Goal: Navigation & Orientation: Find specific page/section

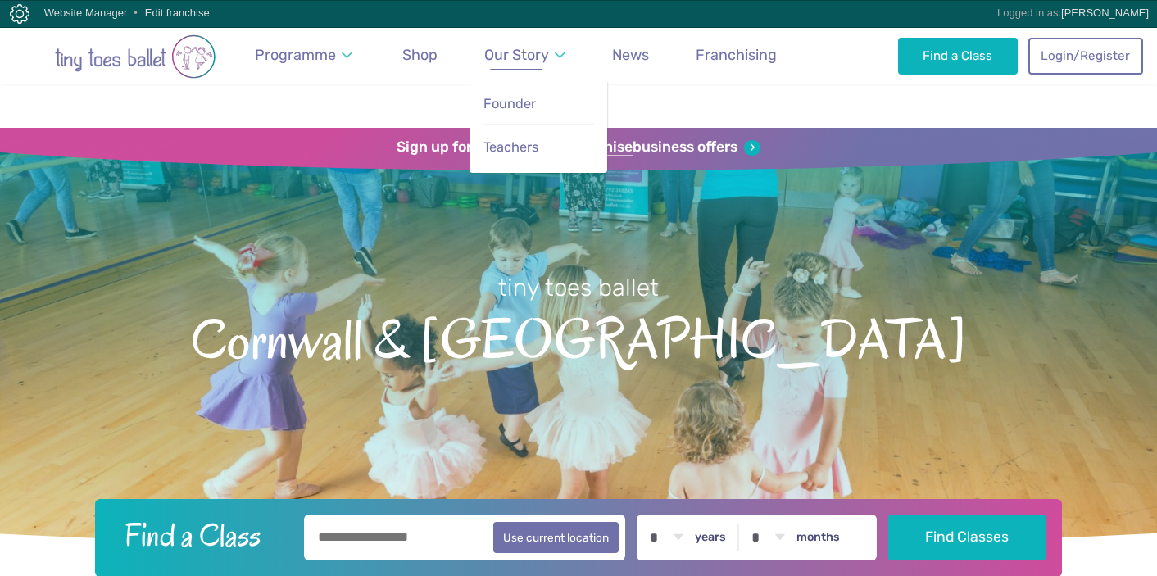
scroll to position [1733, 0]
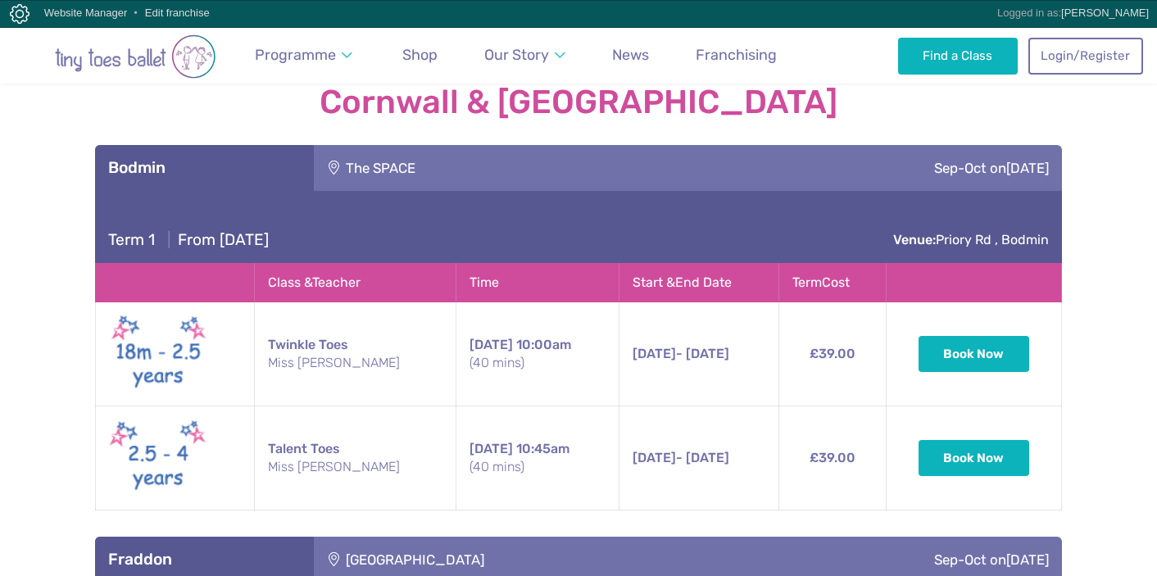
click at [430, 145] on div "The SPACE" at bounding box center [481, 168] width 335 height 46
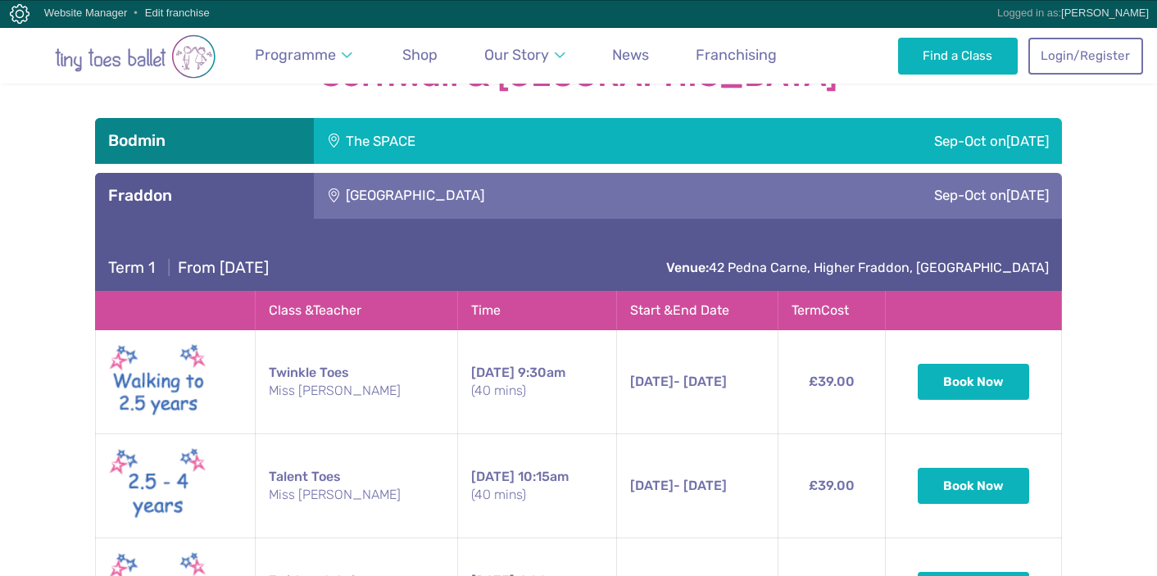
scroll to position [1744, 0]
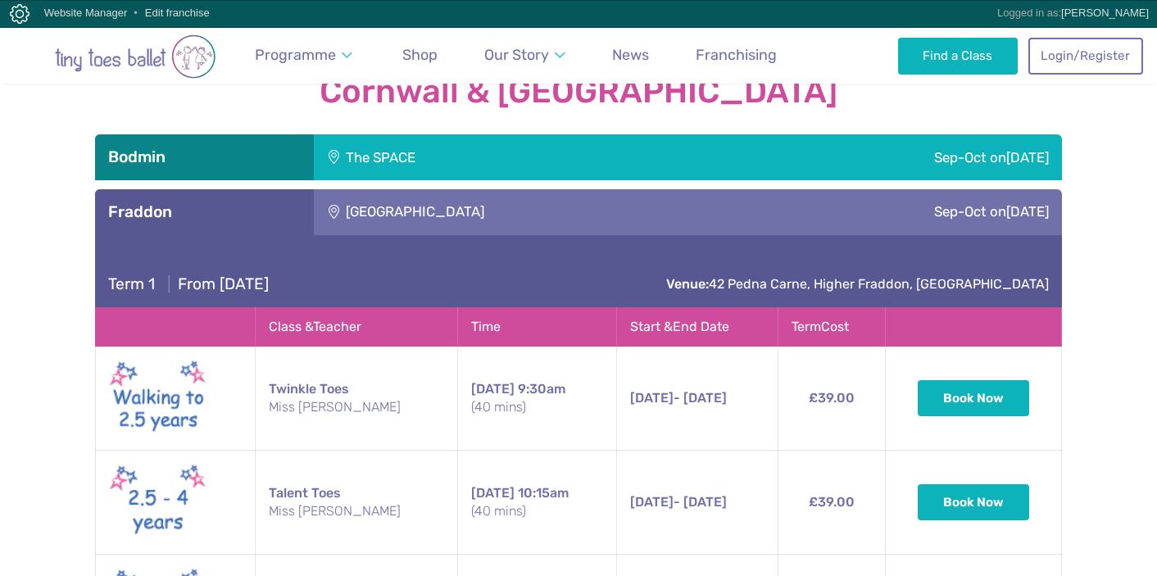
click at [572, 189] on div "[GEOGRAPHIC_DATA]" at bounding box center [525, 212] width 423 height 46
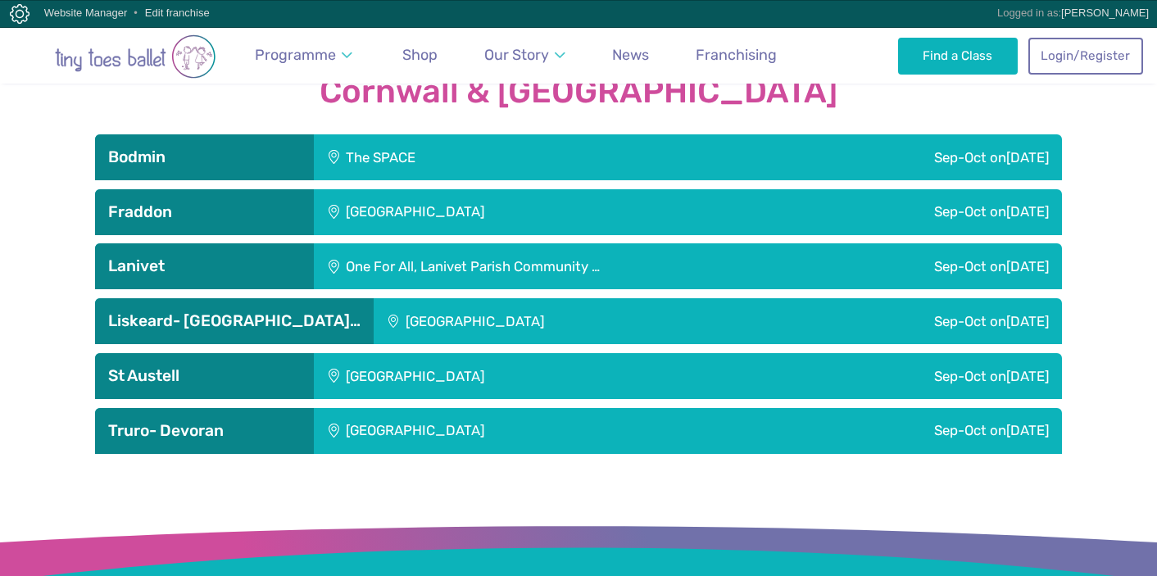
click at [547, 243] on div "One For All, Lanivet Parish Community …" at bounding box center [568, 266] width 508 height 46
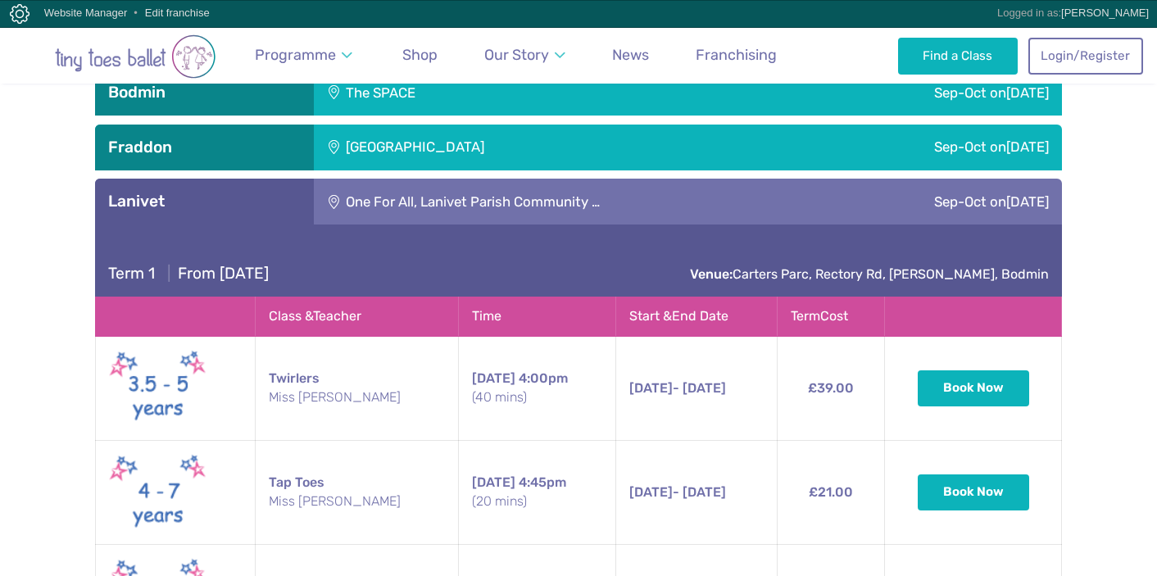
scroll to position [1774, 0]
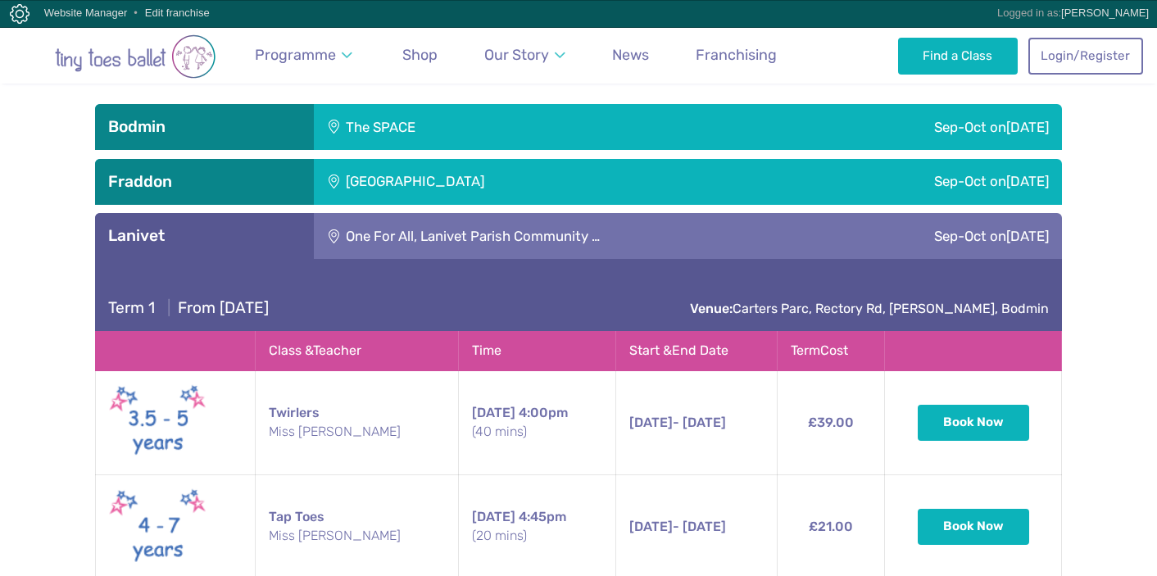
click at [538, 213] on div "One For All, Lanivet Parish Community …" at bounding box center [568, 236] width 508 height 46
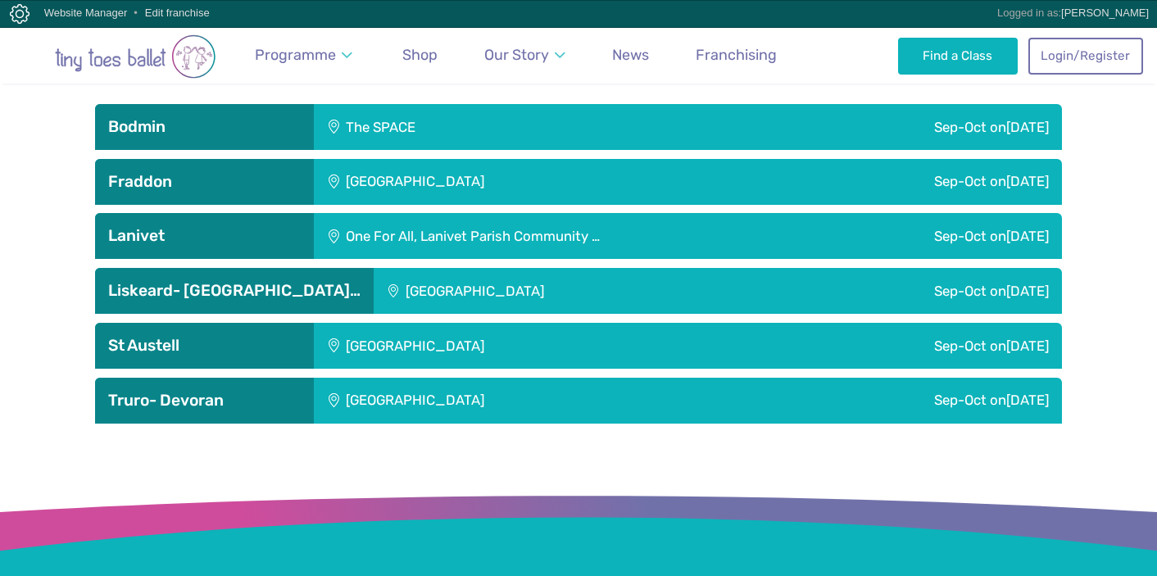
click at [511, 268] on div "[GEOGRAPHIC_DATA]" at bounding box center [568, 291] width 389 height 46
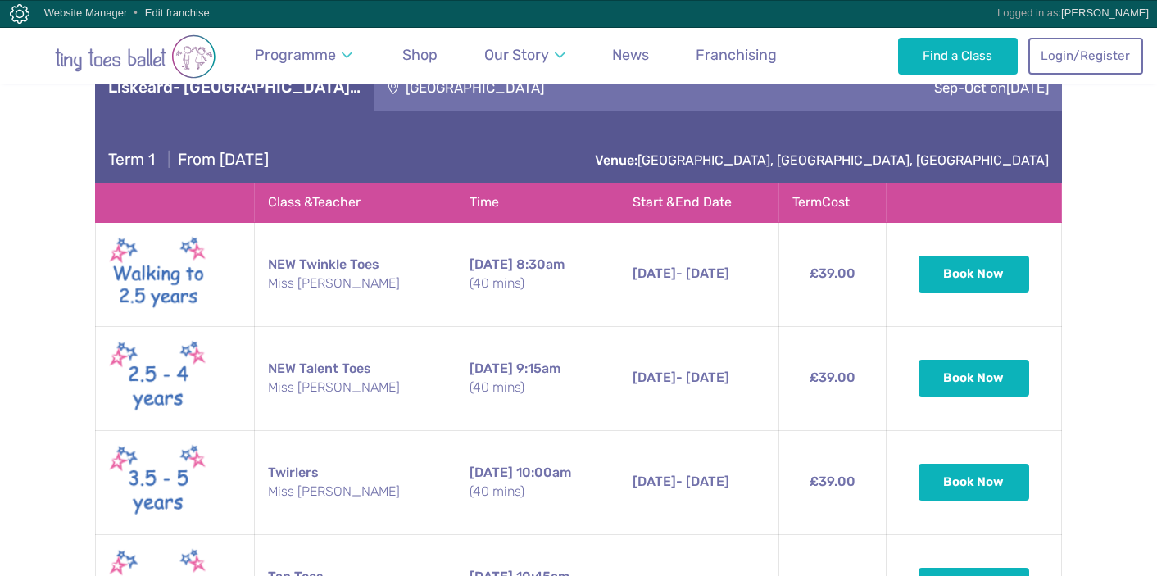
scroll to position [1847, 0]
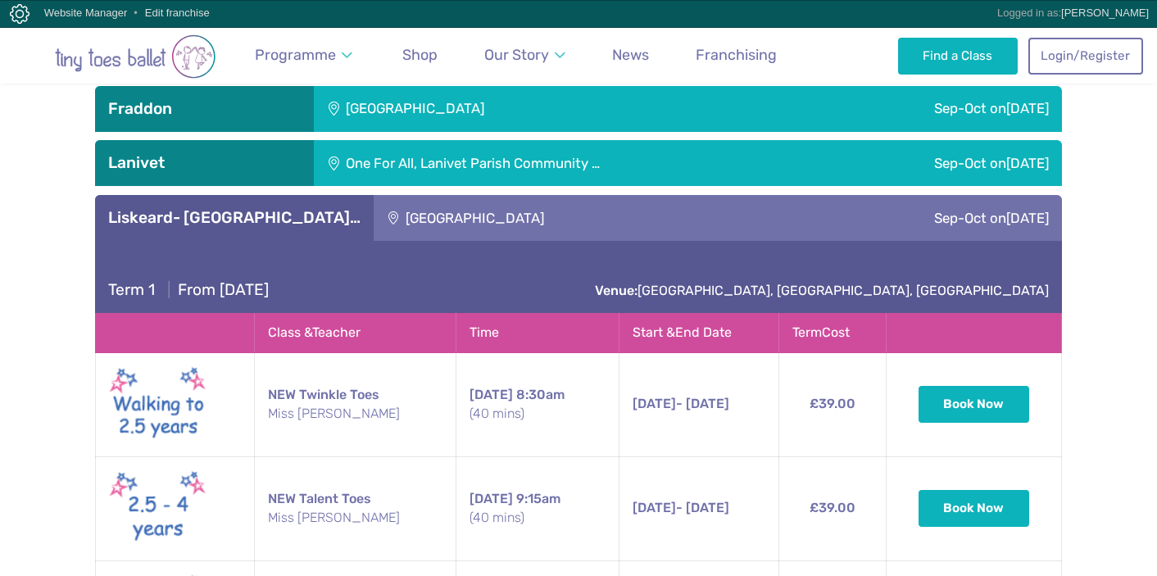
click at [447, 195] on div "[GEOGRAPHIC_DATA]" at bounding box center [568, 218] width 389 height 46
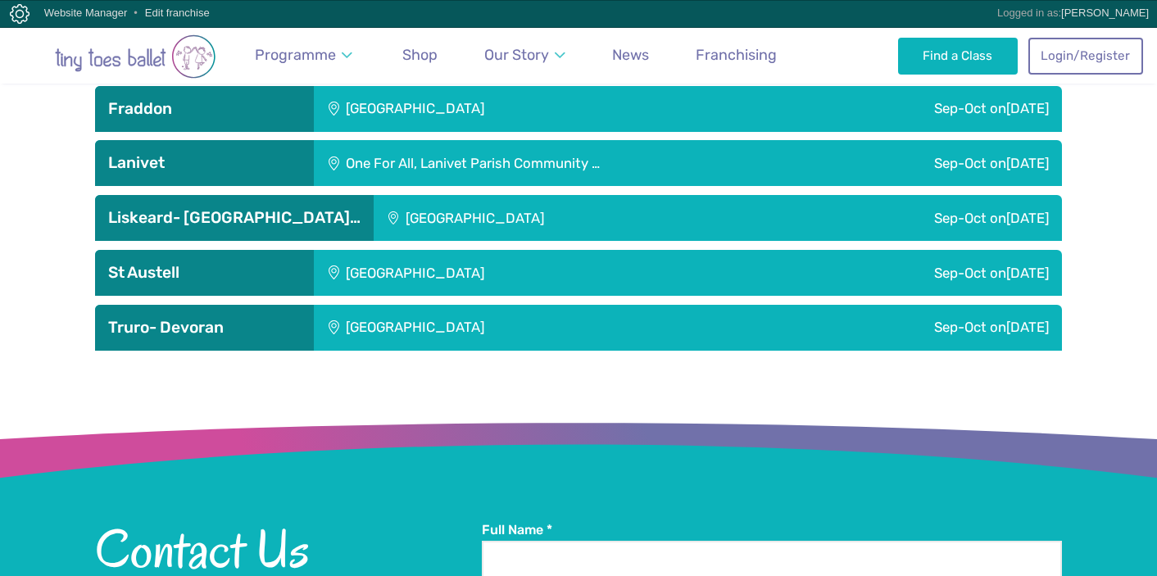
click at [677, 250] on div "[GEOGRAPHIC_DATA]" at bounding box center [525, 273] width 423 height 46
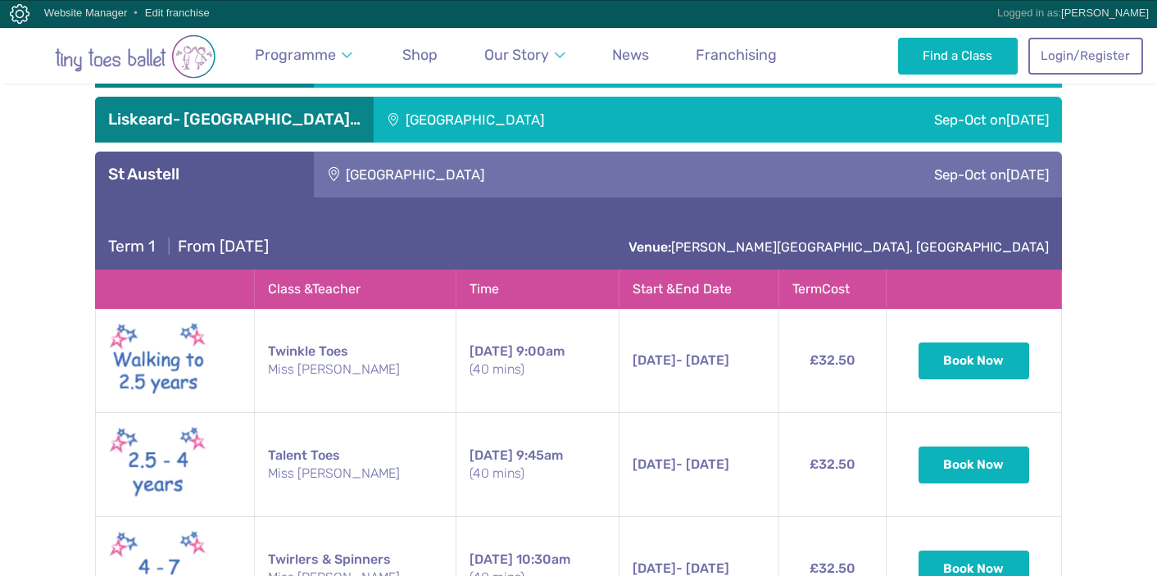
scroll to position [1929, 0]
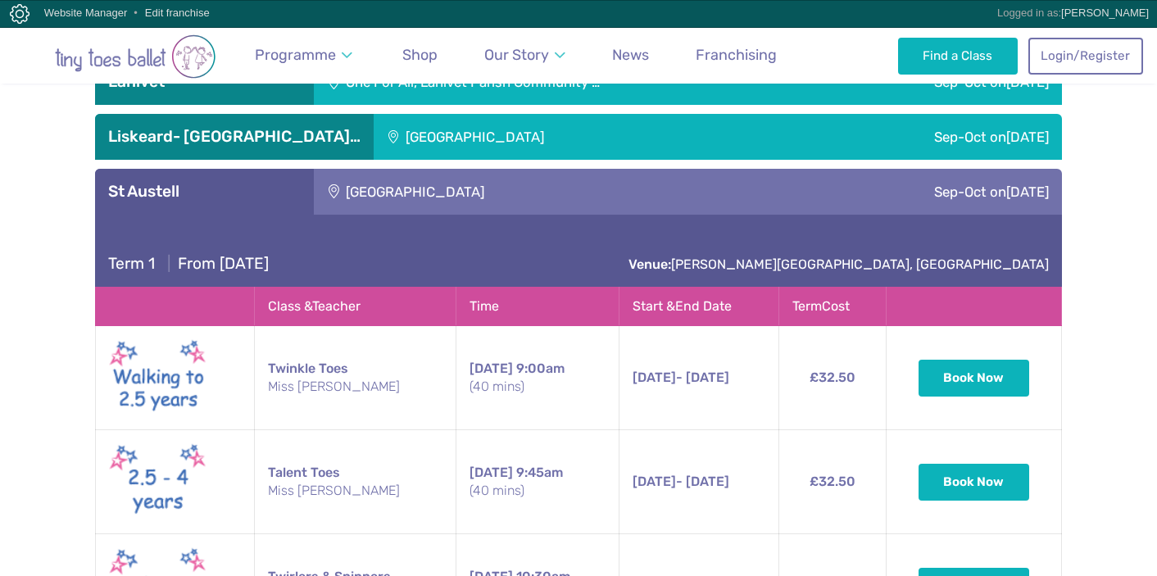
click at [676, 169] on div "[GEOGRAPHIC_DATA]" at bounding box center [525, 192] width 423 height 46
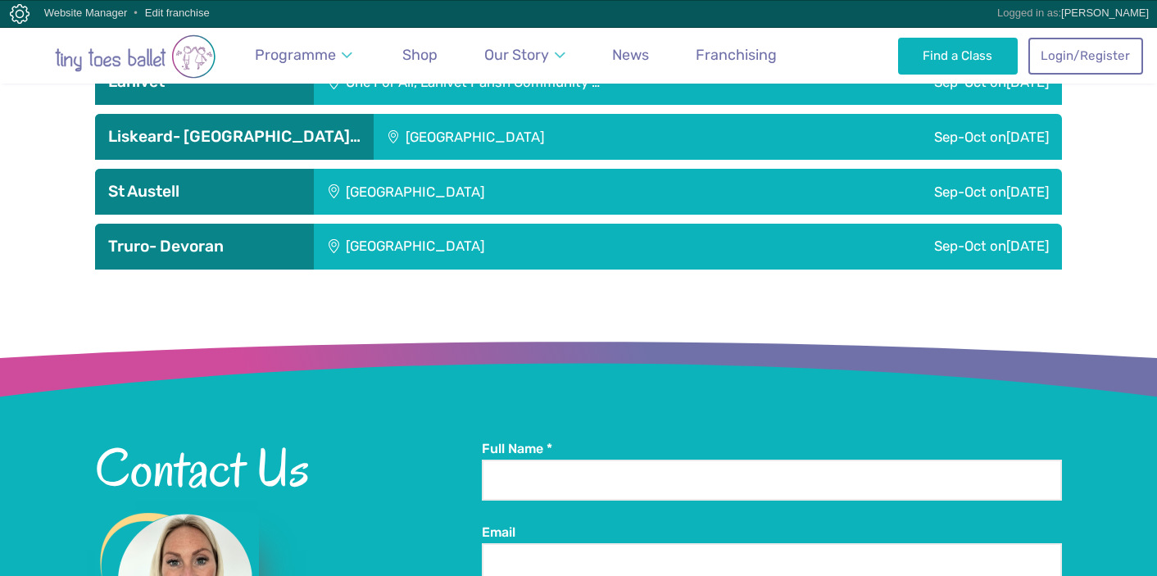
click at [634, 224] on div "[GEOGRAPHIC_DATA]" at bounding box center [525, 247] width 423 height 46
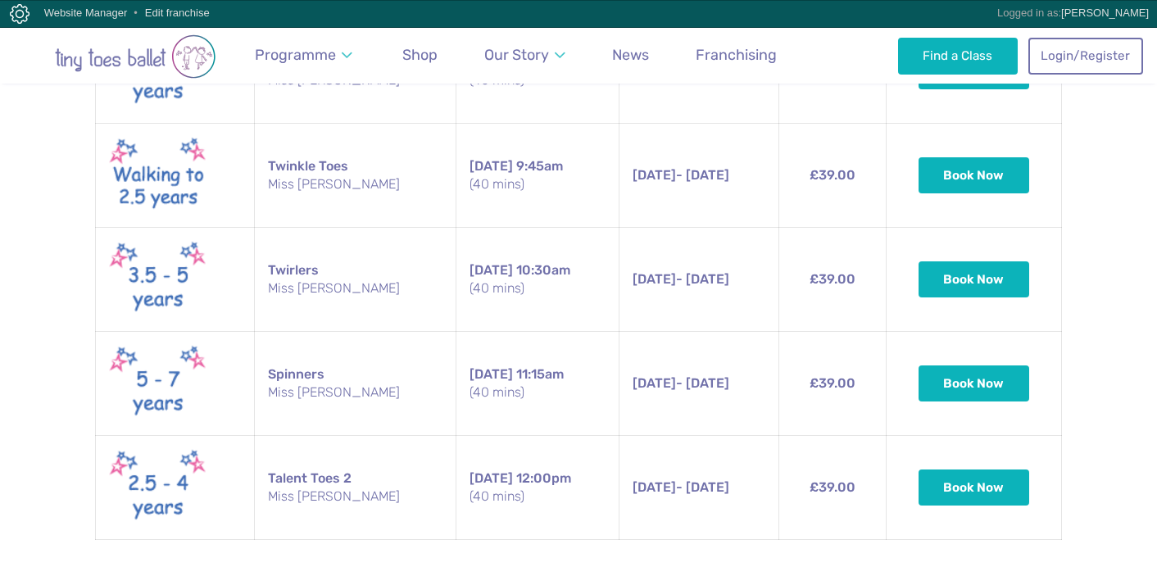
scroll to position [2289, 0]
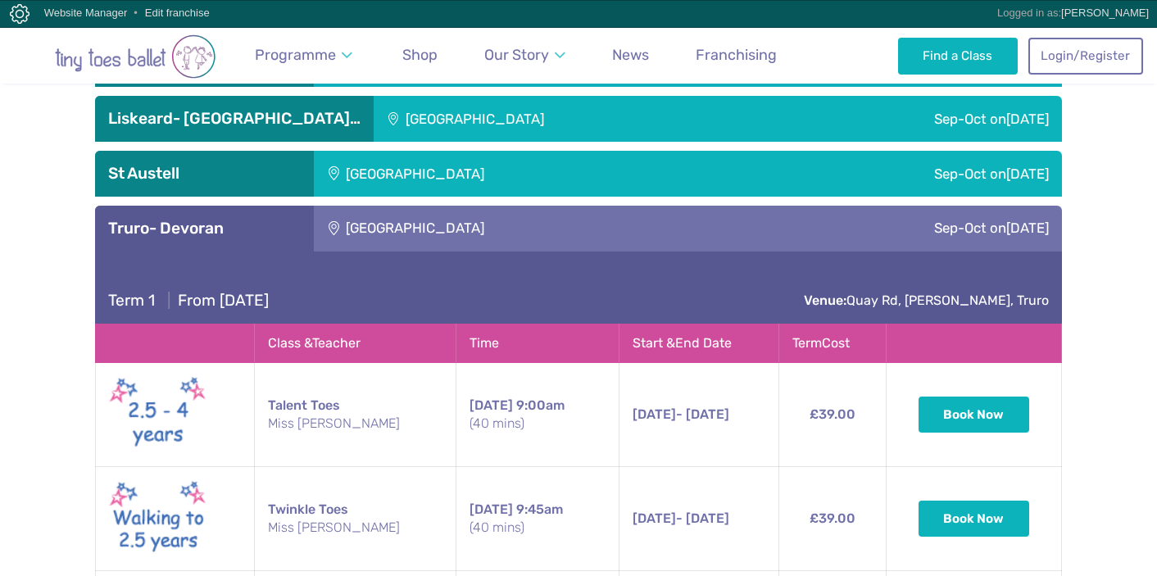
click at [690, 206] on div "[GEOGRAPHIC_DATA]" at bounding box center [525, 229] width 423 height 46
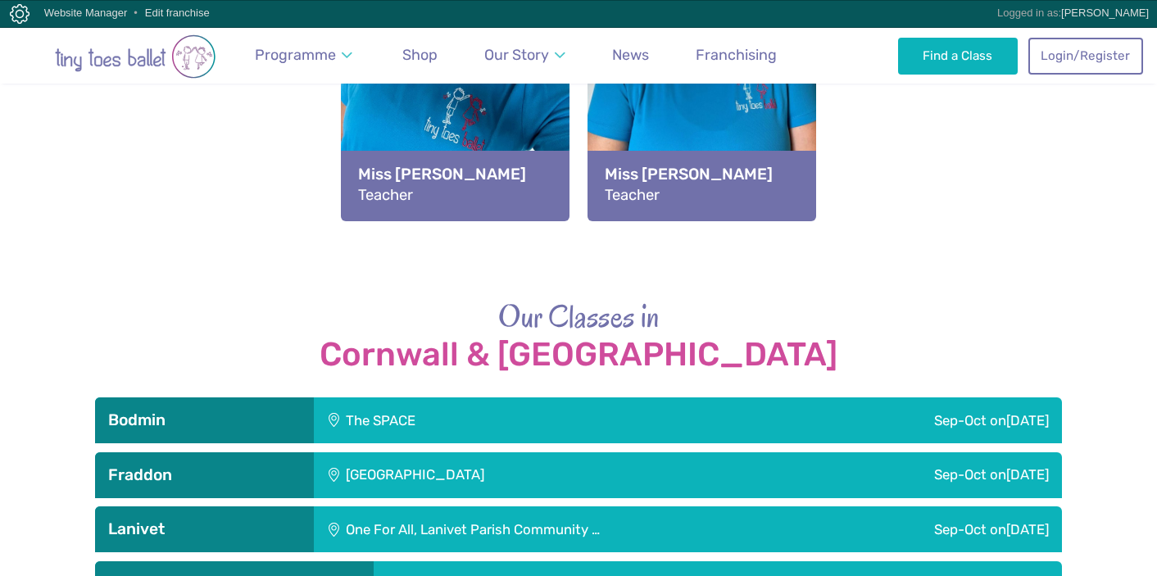
scroll to position [1483, 0]
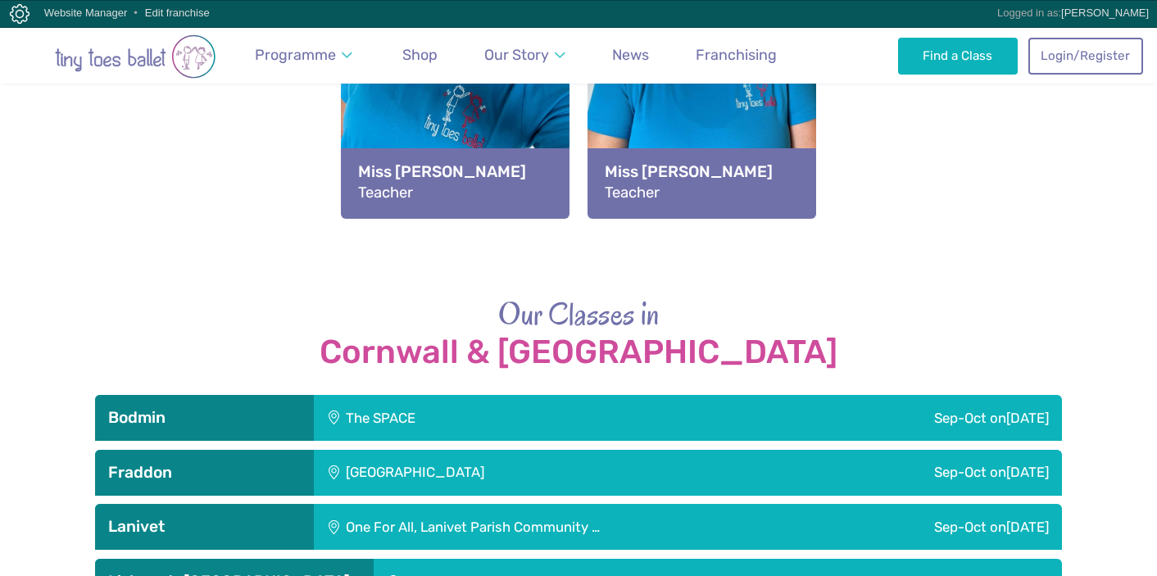
click at [431, 504] on div "One For All, Lanivet Parish Community …" at bounding box center [568, 527] width 508 height 46
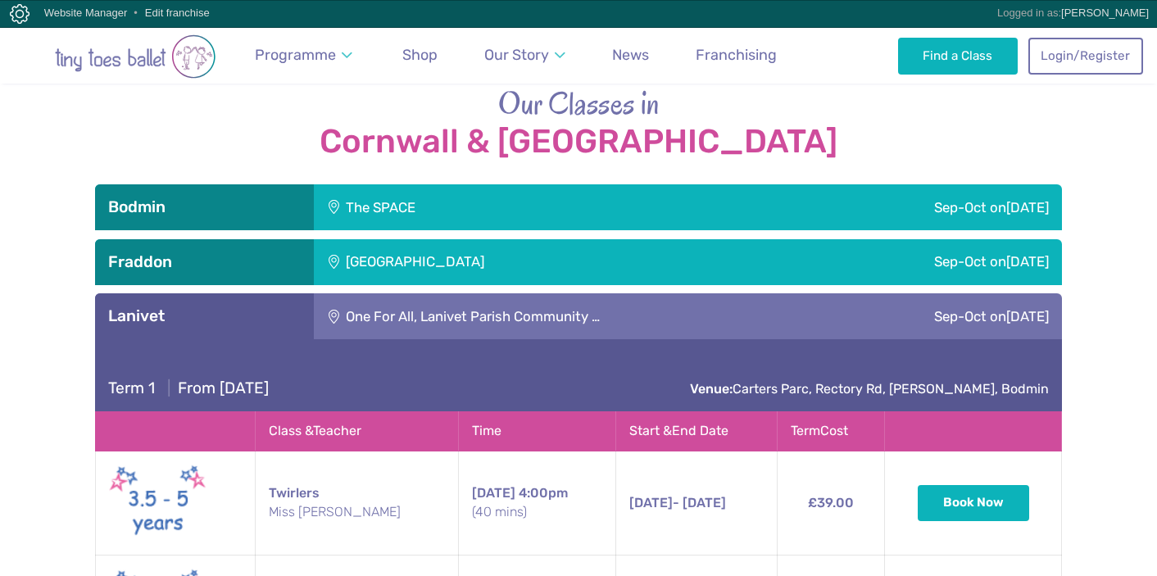
scroll to position [1690, 0]
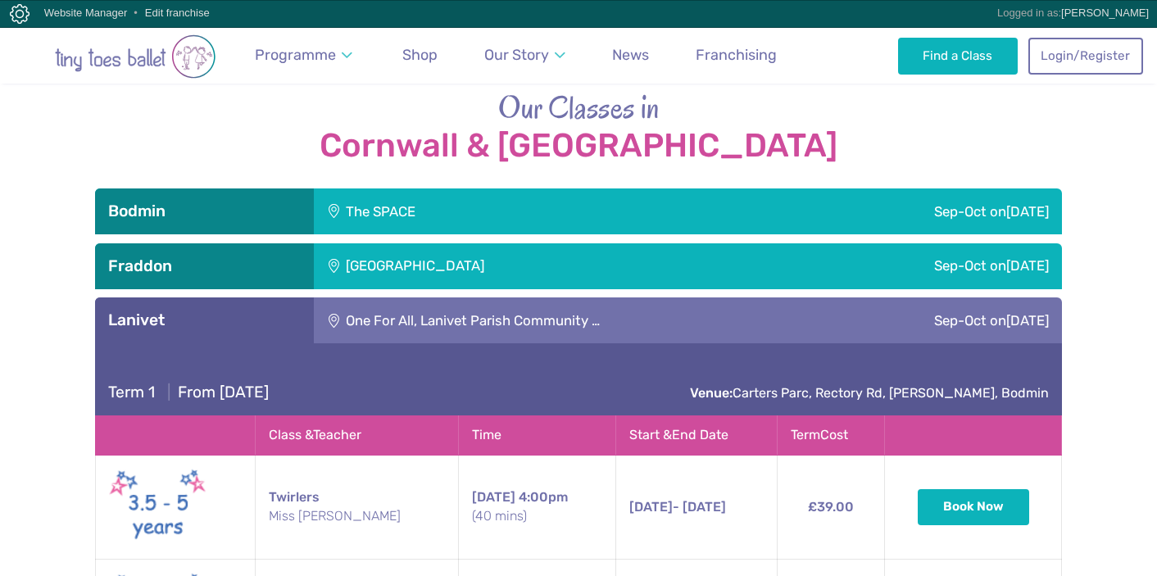
click at [456, 189] on div "The SPACE" at bounding box center [481, 212] width 335 height 46
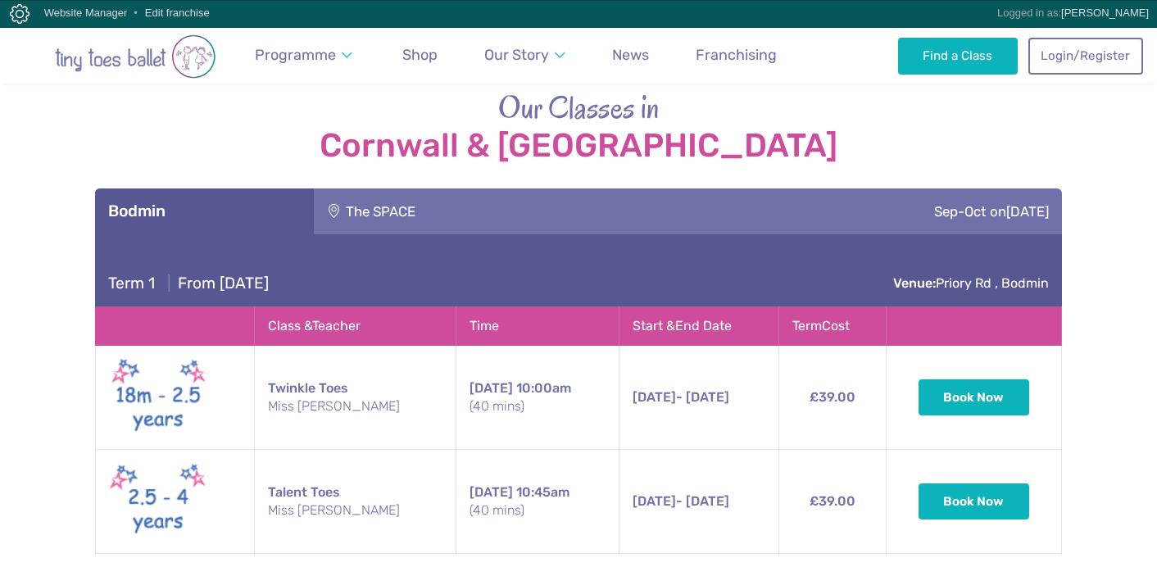
click at [473, 189] on div "The SPACE" at bounding box center [481, 212] width 335 height 46
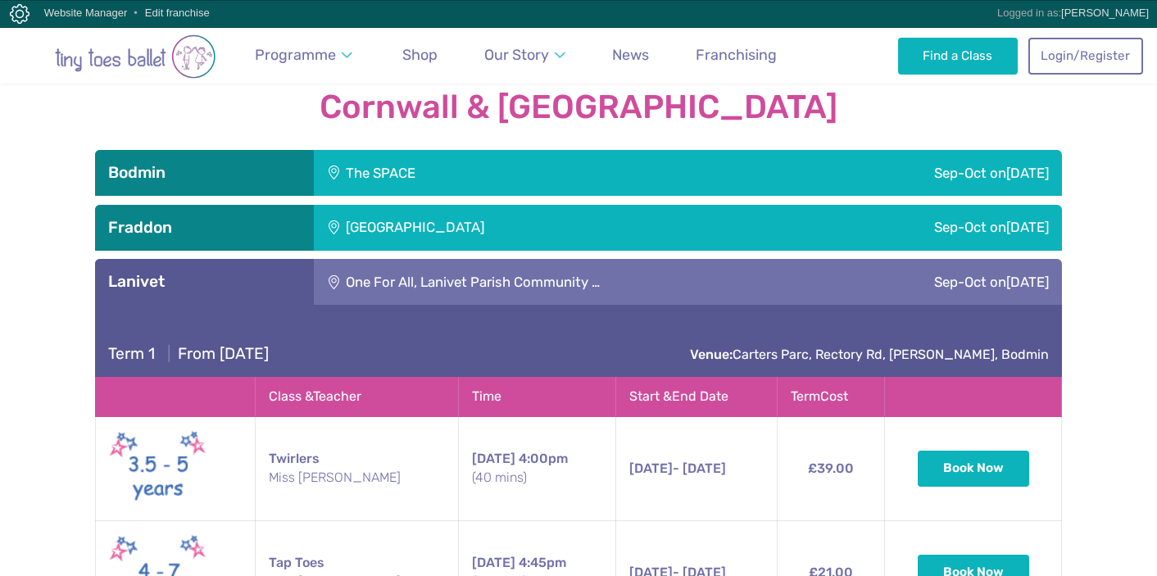
scroll to position [1737, 0]
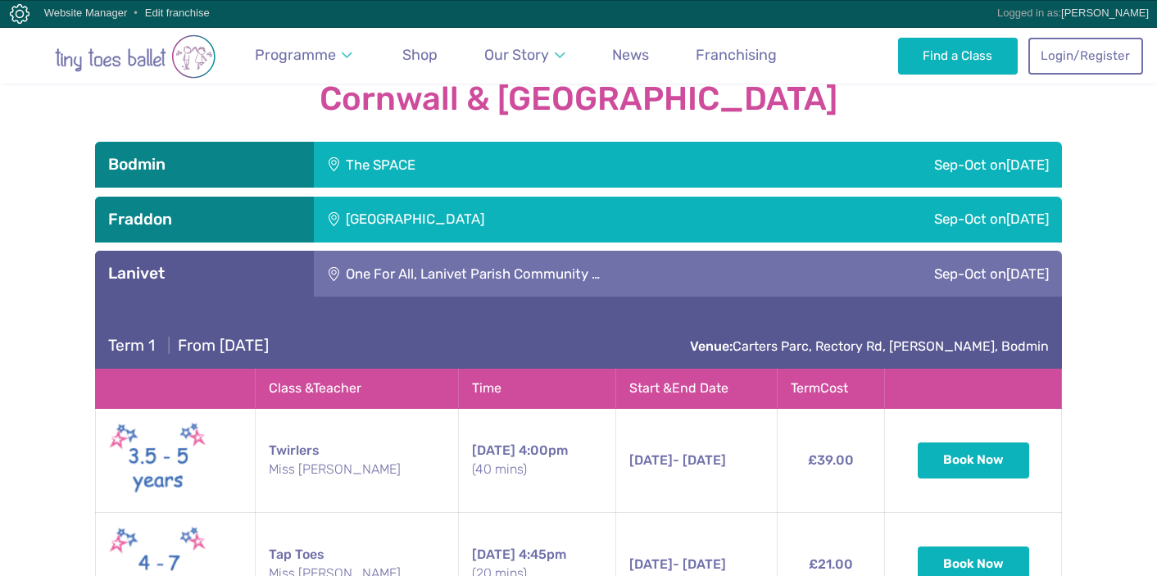
click at [459, 251] on div "One For All, Lanivet Parish Community …" at bounding box center [568, 274] width 508 height 46
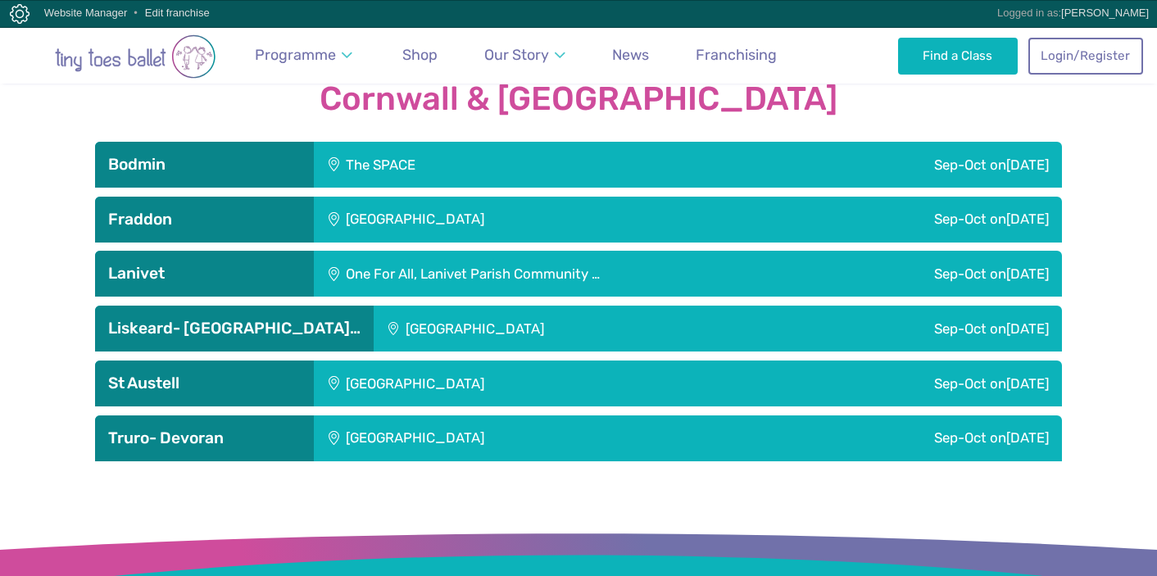
click at [525, 361] on div "[GEOGRAPHIC_DATA]" at bounding box center [525, 384] width 423 height 46
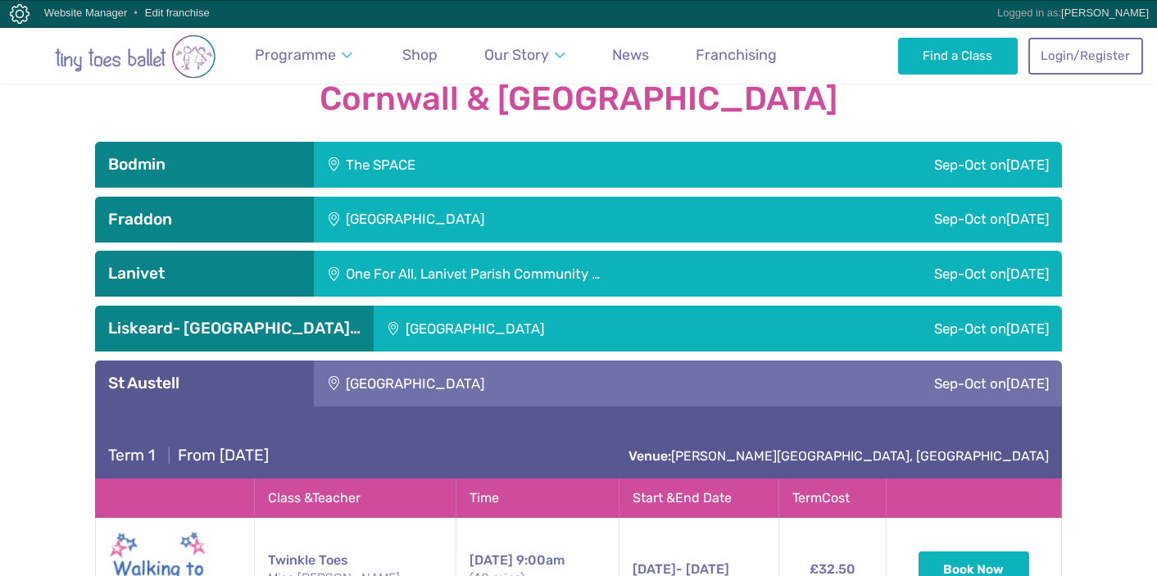
click at [510, 361] on div "[GEOGRAPHIC_DATA]" at bounding box center [525, 384] width 423 height 46
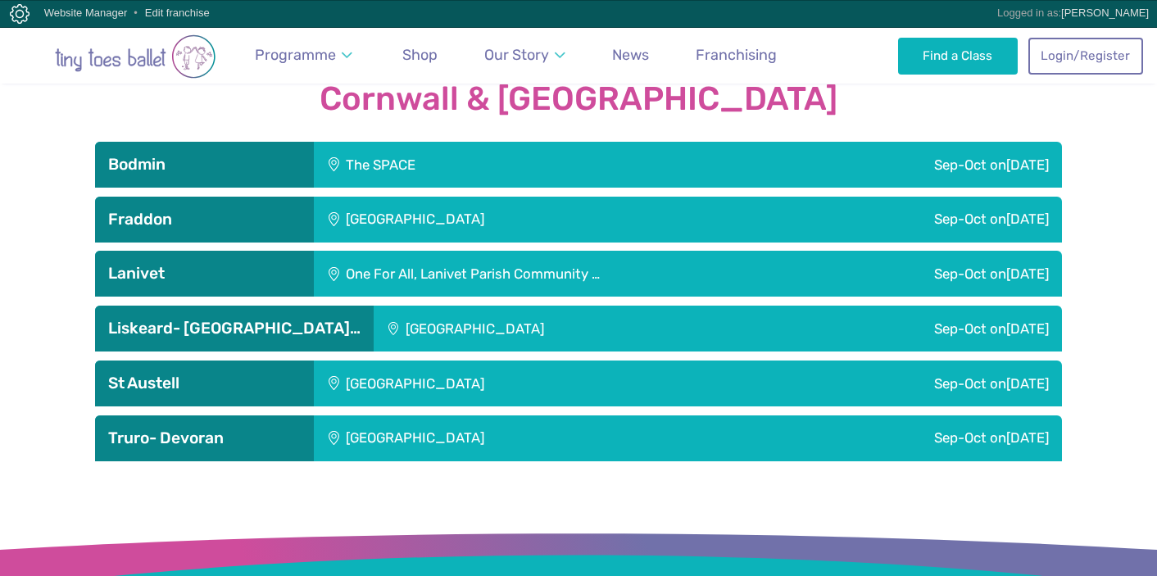
click at [457, 306] on div "[GEOGRAPHIC_DATA]" at bounding box center [568, 329] width 389 height 46
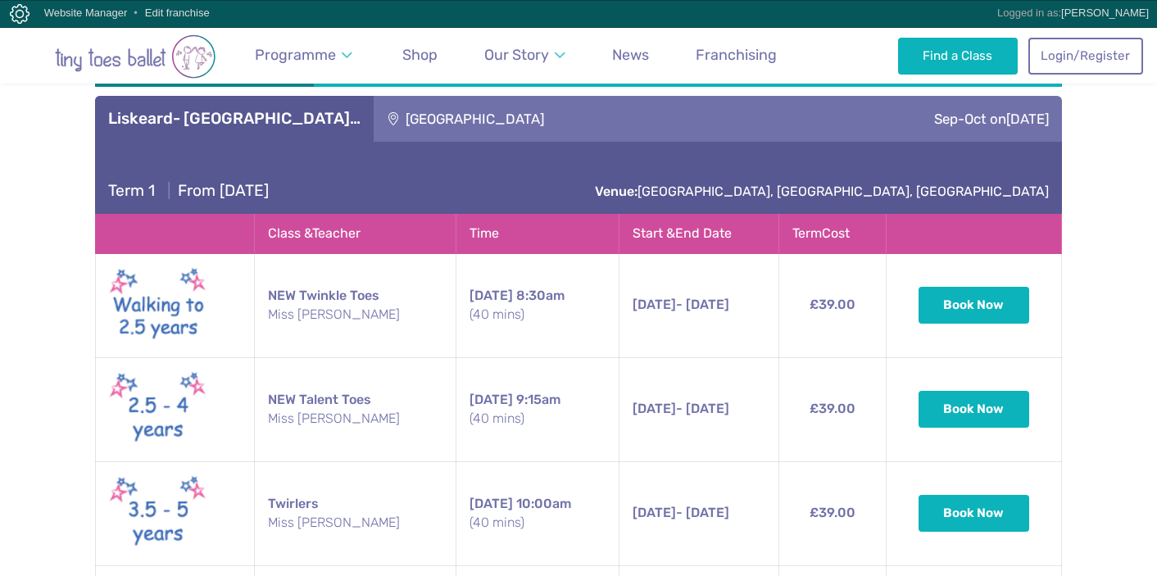
scroll to position [1946, 0]
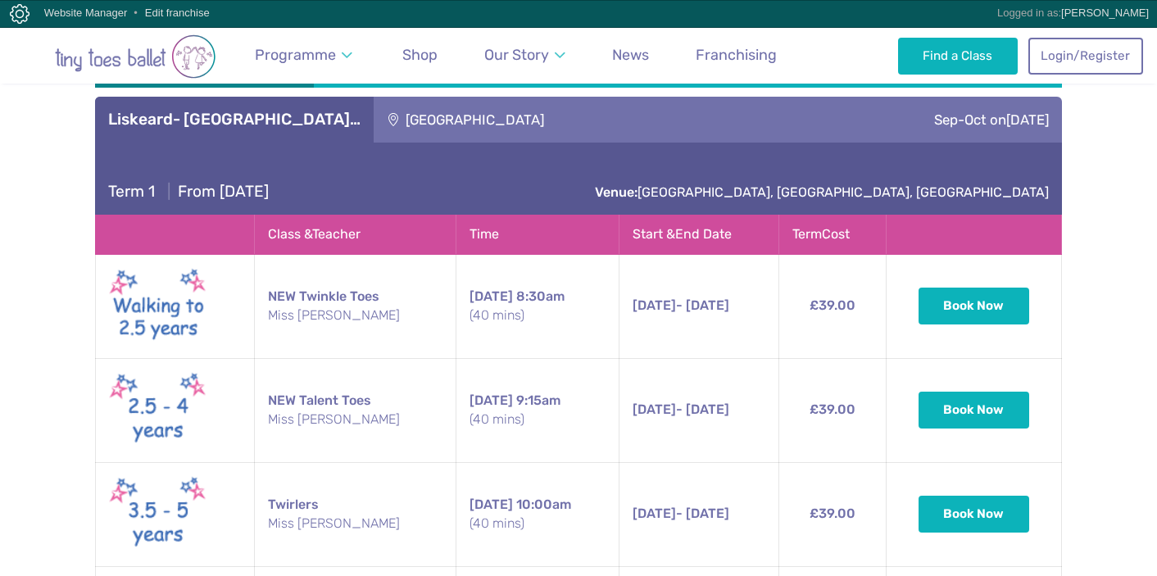
click at [470, 307] on small "(40 mins)" at bounding box center [538, 316] width 136 height 18
